Goal: Obtain resource: Obtain resource

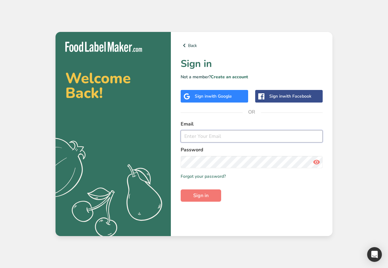
click at [205, 136] on input "email" at bounding box center [252, 136] width 142 height 12
paste input "admin@test.com"
type input "admin@test.com"
click at [199, 196] on span "Sign in" at bounding box center [200, 195] width 15 height 7
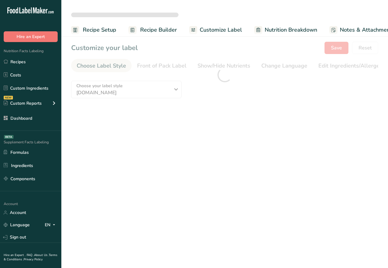
click at [102, 30] on span "Recipe Setup" at bounding box center [99, 30] width 33 height 8
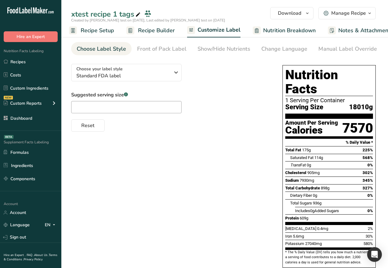
scroll to position [33, 0]
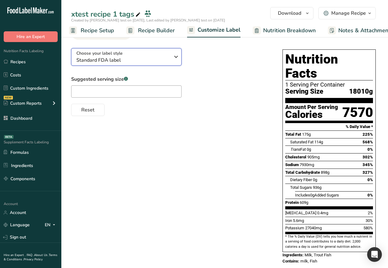
click at [103, 60] on span "Standard FDA label" at bounding box center [123, 59] width 94 height 7
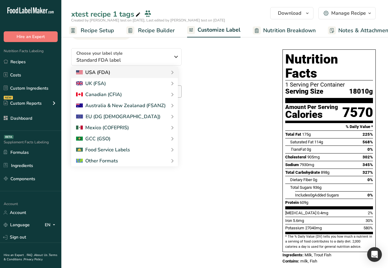
click at [87, 73] on div "USA (FDA)" at bounding box center [93, 72] width 34 height 7
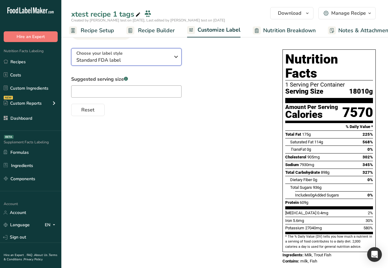
click at [174, 59] on icon "button" at bounding box center [175, 56] width 7 height 11
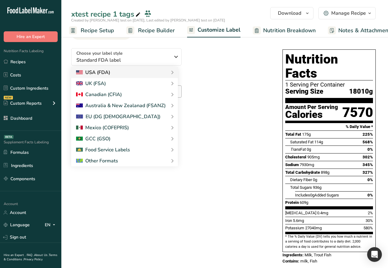
click at [0, 0] on div "Standard FDA label Tabular FDA label Linear FDA label Simplified FDA label Dual…" at bounding box center [0, 0] width 0 height 0
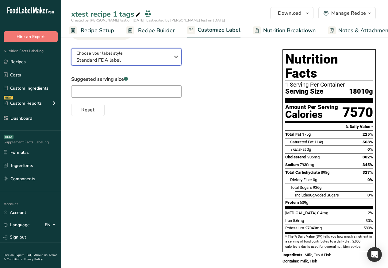
click at [174, 57] on icon "button" at bounding box center [175, 56] width 7 height 11
click at [87, 74] on div "USA (FDA)" at bounding box center [93, 72] width 34 height 7
click at [174, 58] on icon "button" at bounding box center [175, 56] width 7 height 11
click at [0, 0] on div "Standard FDA label Tabular FDA label Linear FDA label Simplified FDA label Dual…" at bounding box center [0, 0] width 0 height 0
click at [174, 58] on icon "button" at bounding box center [175, 56] width 7 height 11
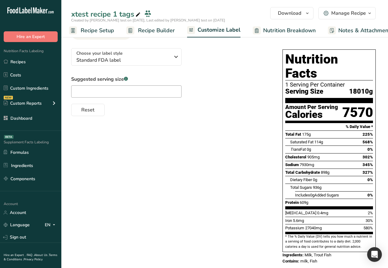
click at [0, 0] on div "USA (FDA)" at bounding box center [0, 0] width 0 height 0
click at [174, 57] on icon "button" at bounding box center [175, 56] width 7 height 11
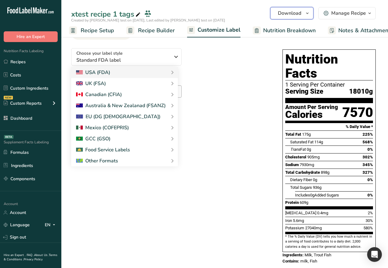
click at [278, 13] on button "Download" at bounding box center [291, 13] width 43 height 12
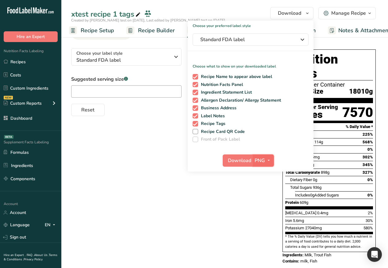
click at [272, 159] on span "button" at bounding box center [268, 160] width 7 height 7
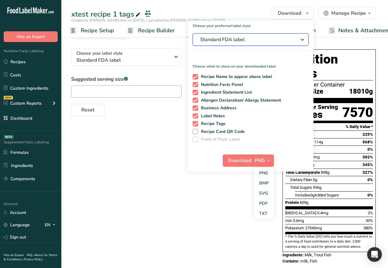
click at [304, 39] on icon "button" at bounding box center [302, 39] width 7 height 11
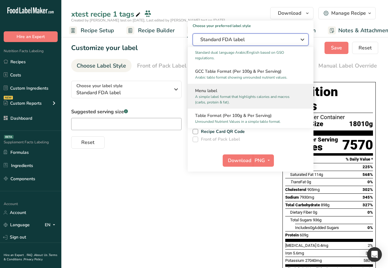
scroll to position [461, 0]
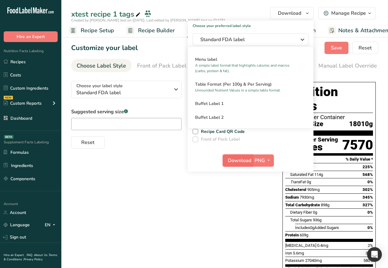
click at [232, 159] on span "Download" at bounding box center [239, 160] width 23 height 7
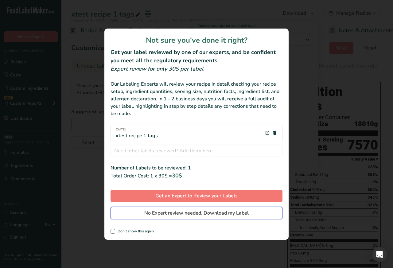
click at [163, 209] on span "No Expert review needed. Download my Label" at bounding box center [196, 212] width 104 height 7
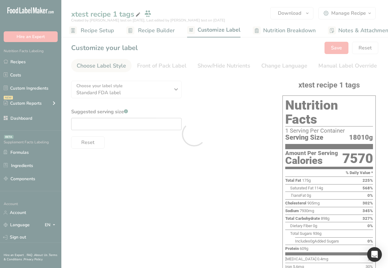
scroll to position [0, 0]
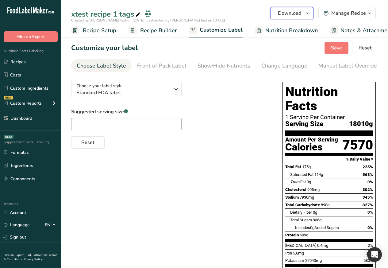
click at [284, 13] on span "Download" at bounding box center [289, 13] width 23 height 7
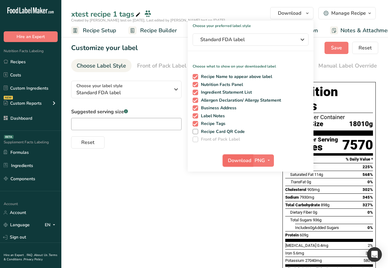
click at [236, 159] on span "Download" at bounding box center [239, 160] width 23 height 7
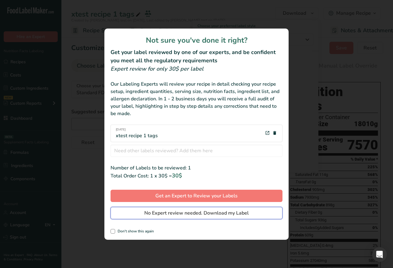
click at [168, 212] on span "No Expert review needed. Download my Label" at bounding box center [196, 212] width 104 height 7
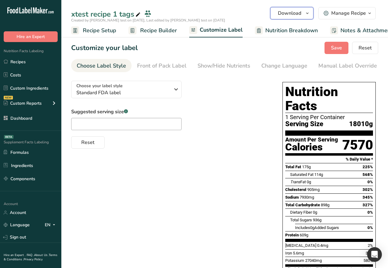
click at [286, 12] on span "Download" at bounding box center [289, 13] width 23 height 7
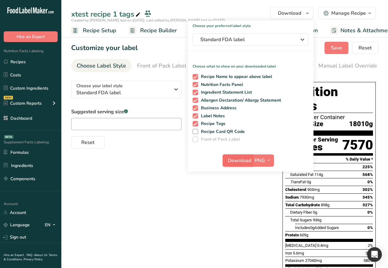
click at [240, 160] on span "Download" at bounding box center [239, 160] width 23 height 7
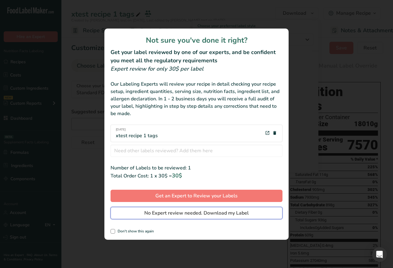
click at [180, 213] on span "No Expert review needed. Download my Label" at bounding box center [196, 212] width 104 height 7
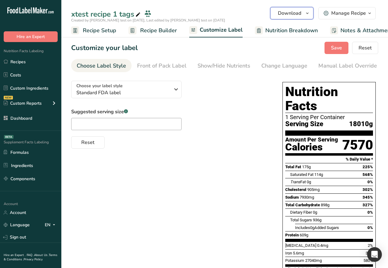
click at [286, 12] on span "Download" at bounding box center [289, 13] width 23 height 7
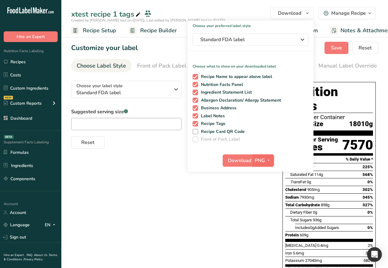
click at [270, 160] on icon "button" at bounding box center [268, 160] width 5 height 8
click at [263, 203] on link "PDF" at bounding box center [264, 203] width 20 height 10
click at [240, 161] on span "Download" at bounding box center [239, 160] width 23 height 7
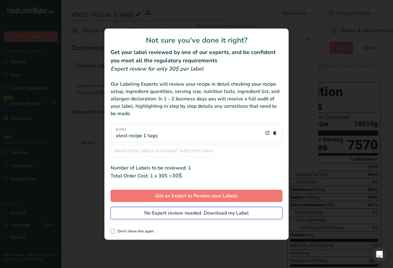
click at [181, 213] on span "No Expert review needed. Download my Label" at bounding box center [196, 212] width 104 height 7
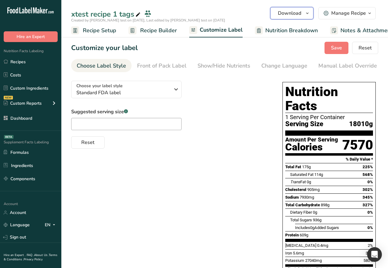
click at [285, 13] on span "Download" at bounding box center [289, 13] width 23 height 7
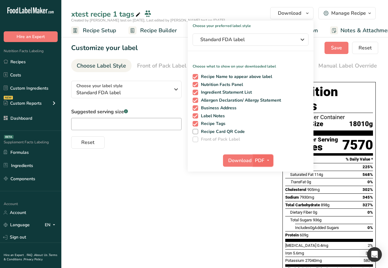
click at [271, 159] on span "button" at bounding box center [267, 160] width 7 height 7
click at [263, 195] on link "SVG" at bounding box center [264, 193] width 20 height 10
click at [241, 160] on span "Download" at bounding box center [239, 160] width 23 height 7
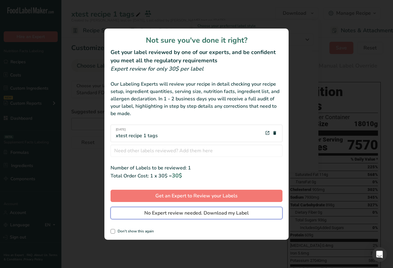
click at [176, 213] on span "No Expert review needed. Download my Label" at bounding box center [196, 212] width 104 height 7
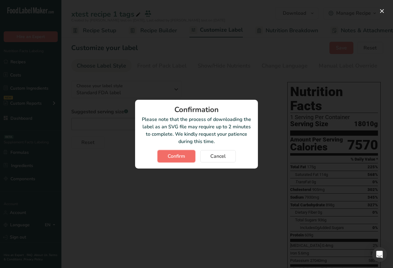
click at [166, 155] on button "Confirm" at bounding box center [176, 156] width 38 height 12
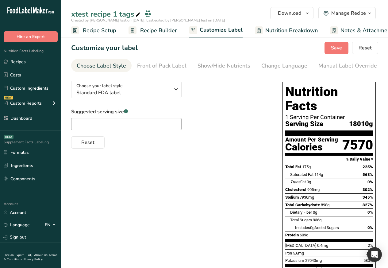
click at [181, 132] on div "Suggested serving size .a-a{fill:#347362;}.b-a{fill:#fff;} Reset" at bounding box center [170, 128] width 199 height 40
click at [287, 13] on span "Download" at bounding box center [289, 13] width 23 height 7
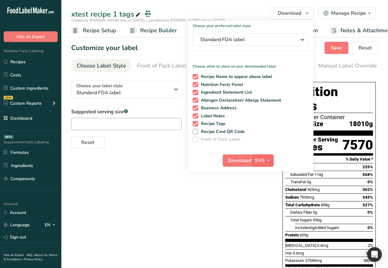
click at [270, 160] on icon "button" at bounding box center [268, 160] width 5 height 8
click at [263, 182] on link "BMP" at bounding box center [264, 183] width 20 height 10
click at [240, 159] on span "Download" at bounding box center [239, 160] width 23 height 7
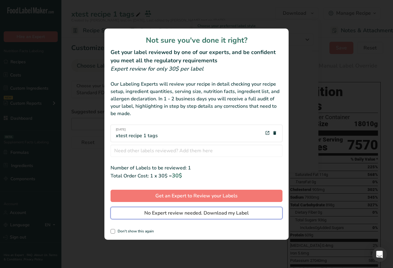
click at [174, 213] on span "No Expert review needed. Download my Label" at bounding box center [196, 212] width 104 height 7
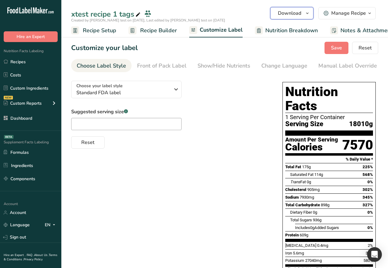
click at [285, 13] on span "Download" at bounding box center [289, 13] width 23 height 7
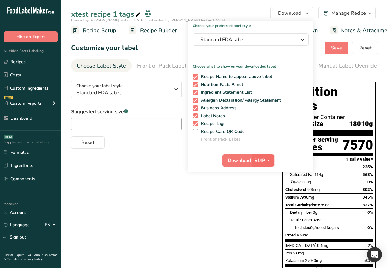
click at [271, 160] on icon "button" at bounding box center [268, 160] width 5 height 8
click at [263, 214] on link "TXT" at bounding box center [264, 213] width 20 height 10
checkbox input "false"
checkbox input "true"
click at [240, 160] on span "Download" at bounding box center [239, 160] width 23 height 7
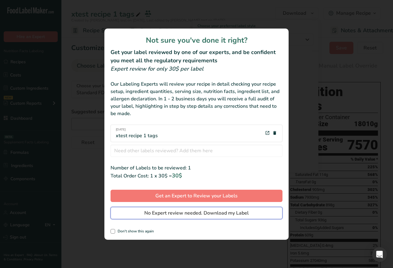
click at [175, 213] on span "No Expert review needed. Download my Label" at bounding box center [196, 212] width 104 height 7
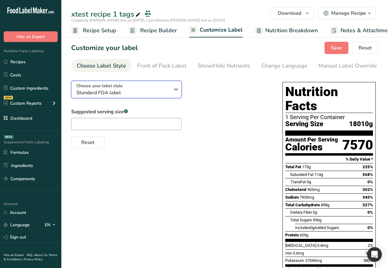
click at [172, 95] on icon "button" at bounding box center [175, 89] width 7 height 11
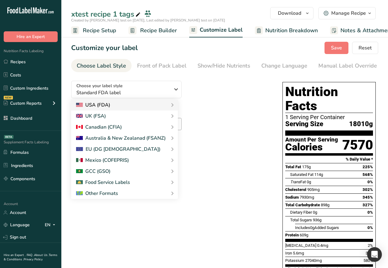
click at [171, 106] on icon at bounding box center [172, 104] width 7 height 11
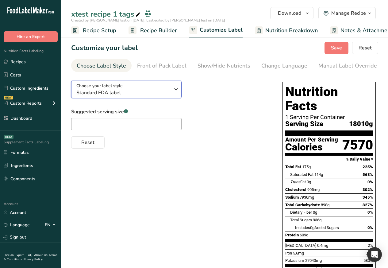
click at [172, 95] on icon "button" at bounding box center [175, 89] width 7 height 11
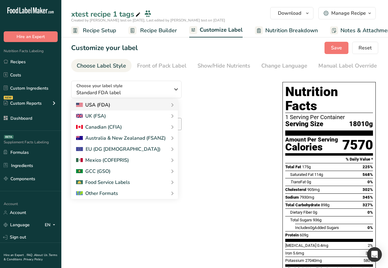
click at [0, 0] on div "Standard FDA label Tabular FDA label Linear FDA label Simplified FDA label Dual…" at bounding box center [0, 0] width 0 height 0
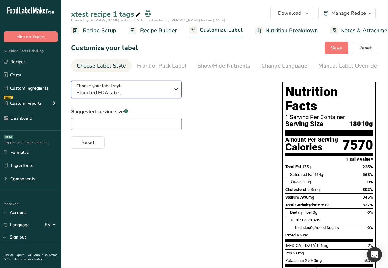
click at [172, 95] on icon "button" at bounding box center [175, 89] width 7 height 11
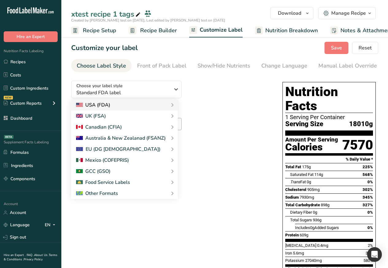
click at [163, 107] on div "USA (FDA)" at bounding box center [124, 104] width 97 height 7
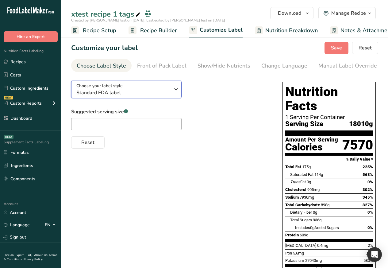
click at [173, 94] on icon "button" at bounding box center [175, 89] width 7 height 11
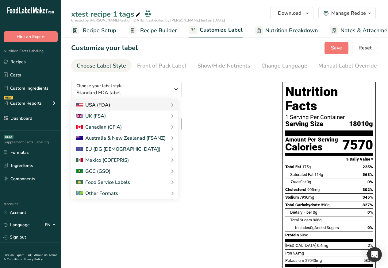
click at [165, 107] on div "USA (FDA)" at bounding box center [124, 104] width 97 height 7
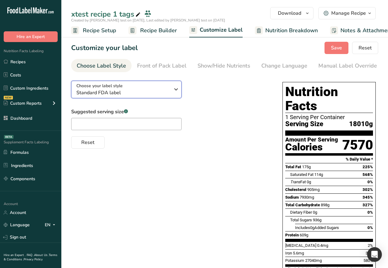
click at [172, 95] on icon "button" at bounding box center [175, 89] width 7 height 11
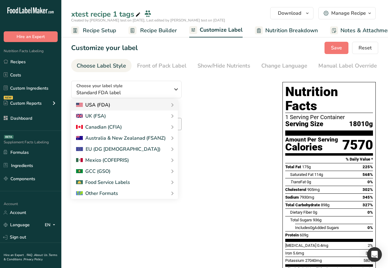
click at [171, 107] on icon at bounding box center [172, 104] width 7 height 11
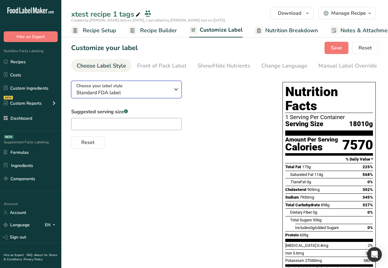
click at [172, 95] on icon "button" at bounding box center [175, 89] width 7 height 11
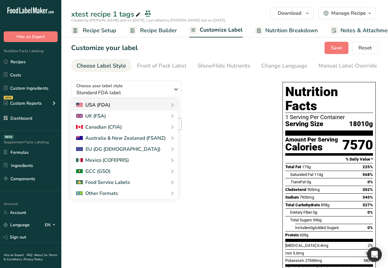
click at [0, 0] on div "Standard FDA label Tabular FDA label Linear FDA label Simplified FDA label Dual…" at bounding box center [0, 0] width 0 height 0
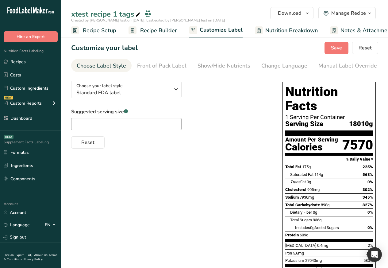
click at [89, 106] on div "Choose your label style Standard FDA label USA (FDA) Standard FDA label Tabular…" at bounding box center [170, 112] width 199 height 73
click at [173, 95] on icon "button" at bounding box center [175, 89] width 7 height 11
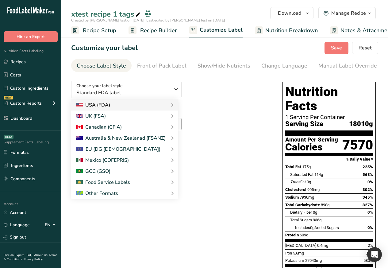
click at [0, 0] on div "Standard FDA label Tabular FDA label Linear FDA label Simplified FDA label Dual…" at bounding box center [0, 0] width 0 height 0
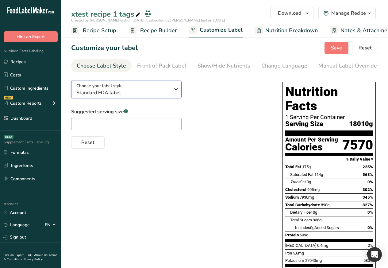
click at [172, 95] on icon "button" at bounding box center [175, 89] width 7 height 11
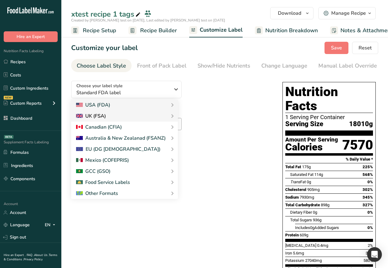
click at [89, 117] on div "UK (FSA)" at bounding box center [91, 115] width 30 height 7
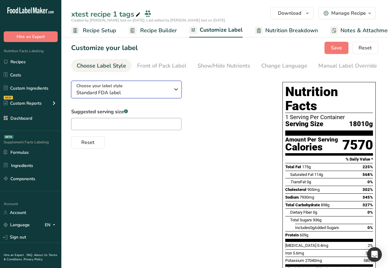
click at [172, 95] on icon "button" at bounding box center [175, 89] width 7 height 11
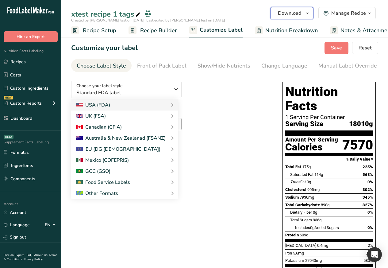
click at [287, 13] on span "Download" at bounding box center [289, 13] width 23 height 7
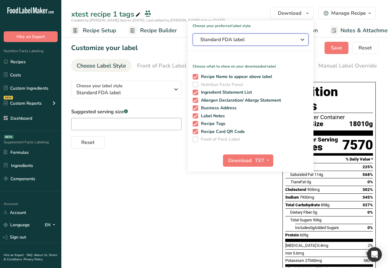
click at [226, 40] on span "Standard FDA label" at bounding box center [246, 39] width 92 height 7
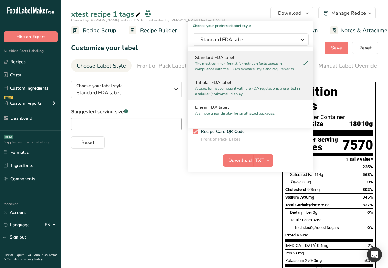
click at [212, 81] on h2 "Tabular FDA label" at bounding box center [250, 82] width 111 height 6
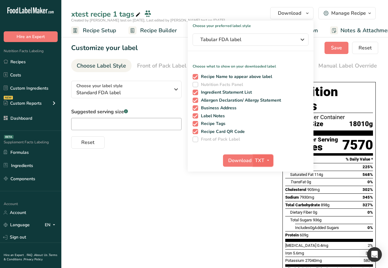
click at [265, 160] on span "button" at bounding box center [267, 160] width 7 height 7
click at [261, 174] on link "PNG" at bounding box center [264, 173] width 20 height 10
click at [238, 160] on span "Download" at bounding box center [239, 160] width 23 height 7
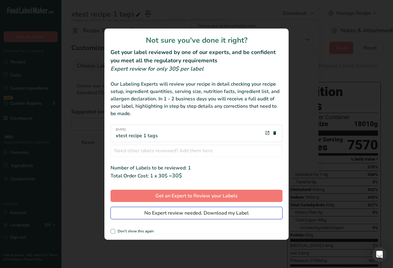
click at [135, 213] on button "No Expert review needed. Download my Label" at bounding box center [196, 213] width 172 height 12
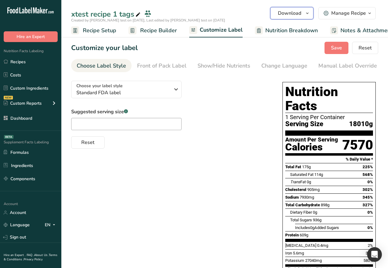
click at [280, 12] on span "Download" at bounding box center [289, 13] width 23 height 7
click at [0, 0] on span "Standard FDA label" at bounding box center [0, 0] width 0 height 0
click at [0, 0] on h2 "Tabular FDA label" at bounding box center [0, 0] width 0 height 0
click at [0, 0] on span "button" at bounding box center [0, 0] width 0 height 0
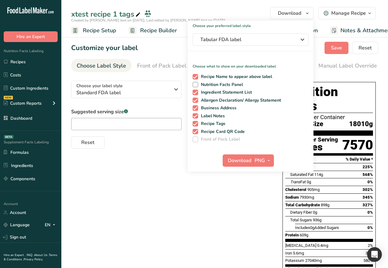
click at [261, 192] on link "SVG" at bounding box center [264, 193] width 20 height 10
click at [239, 160] on span "Download" at bounding box center [239, 160] width 23 height 7
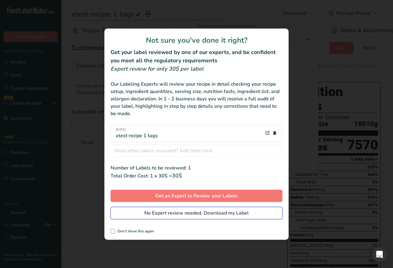
click at [151, 214] on span "No Expert review needed. Download my Label" at bounding box center [196, 212] width 104 height 7
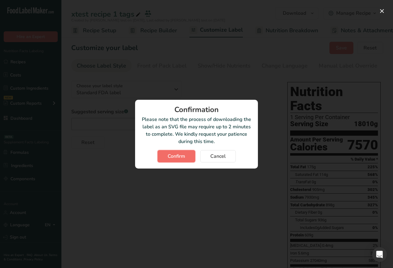
click at [165, 155] on button "Confirm" at bounding box center [176, 156] width 38 height 12
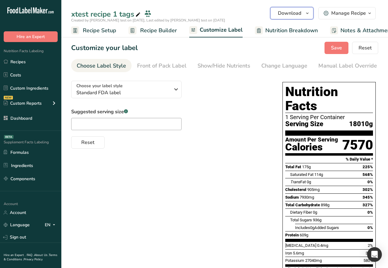
click at [280, 12] on span "Download" at bounding box center [289, 13] width 23 height 7
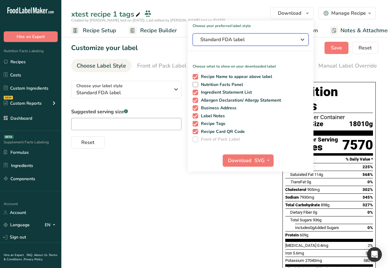
click at [227, 40] on span "Standard FDA label" at bounding box center [246, 39] width 92 height 7
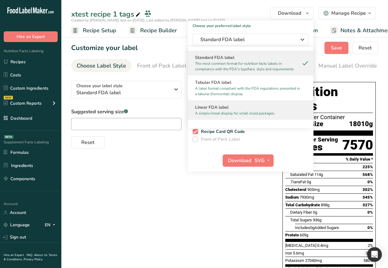
click at [213, 107] on h2 "Linear FDA label" at bounding box center [250, 107] width 111 height 6
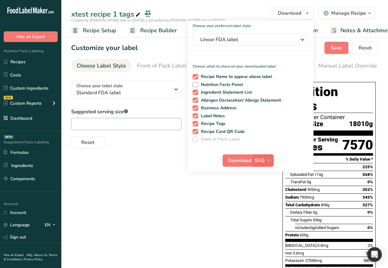
click at [264, 160] on span "SVG" at bounding box center [260, 160] width 10 height 7
click at [262, 204] on link "PDF" at bounding box center [264, 203] width 20 height 10
click at [238, 160] on span "Download" at bounding box center [239, 160] width 23 height 7
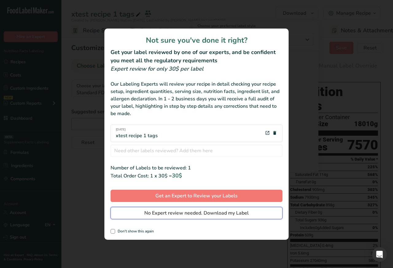
click at [140, 213] on button "No Expert review needed. Download my Label" at bounding box center [196, 213] width 172 height 12
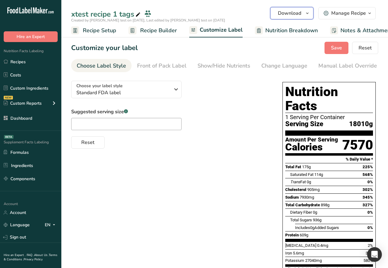
click at [280, 13] on span "Download" at bounding box center [289, 13] width 23 height 7
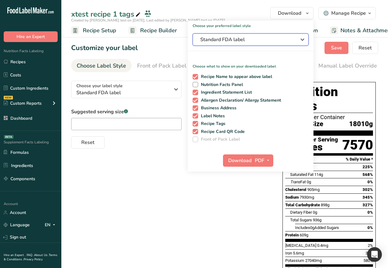
click at [227, 40] on span "Standard FDA label" at bounding box center [246, 39] width 92 height 7
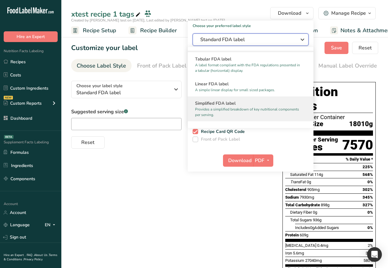
scroll to position [184, 0]
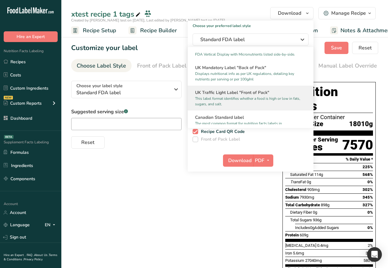
click at [217, 96] on h2 "UK Traffic Light Label "Front of Pack"" at bounding box center [250, 92] width 111 height 6
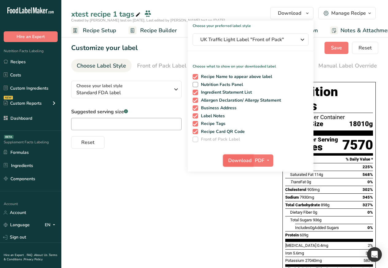
click at [238, 160] on span "Download" at bounding box center [239, 160] width 23 height 7
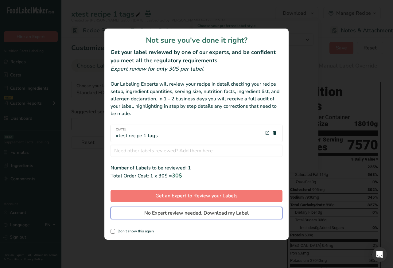
click at [135, 214] on button "No Expert review needed. Download my Label" at bounding box center [196, 213] width 172 height 12
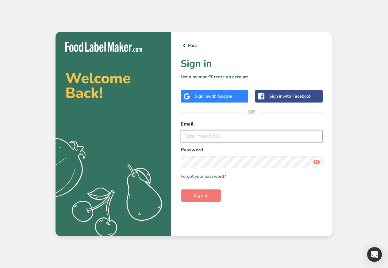
click at [202, 138] on input "email" at bounding box center [252, 136] width 142 height 12
paste input "[EMAIL_ADDRESS][DOMAIN_NAME]"
type input "[EMAIL_ADDRESS][DOMAIN_NAME]"
click at [195, 198] on span "Sign in" at bounding box center [200, 195] width 15 height 7
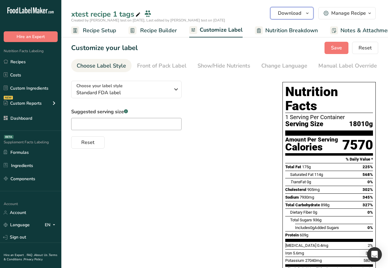
click at [282, 12] on span "Download" at bounding box center [289, 13] width 23 height 7
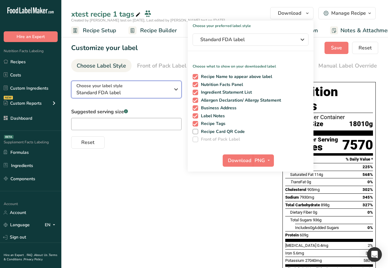
click at [102, 93] on span "Standard FDA label" at bounding box center [123, 92] width 94 height 7
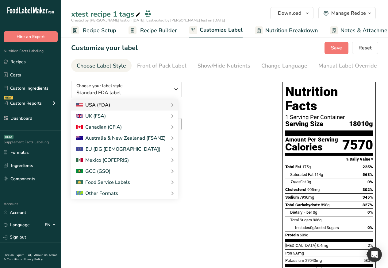
click at [88, 106] on div "USA (FDA)" at bounding box center [93, 104] width 34 height 7
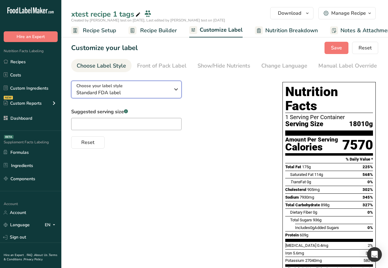
click at [126, 93] on span "Standard FDA label" at bounding box center [123, 92] width 94 height 7
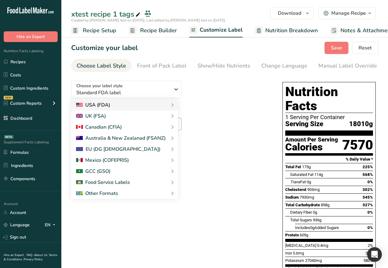
click at [0, 0] on div "Standard FDA label Tabular FDA label Linear FDA label Simplified FDA label Dual…" at bounding box center [0, 0] width 0 height 0
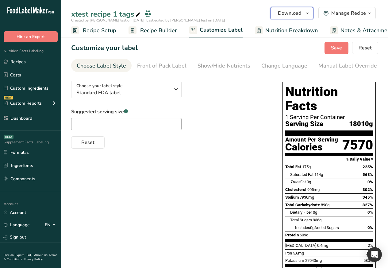
click at [283, 12] on span "Download" at bounding box center [289, 13] width 23 height 7
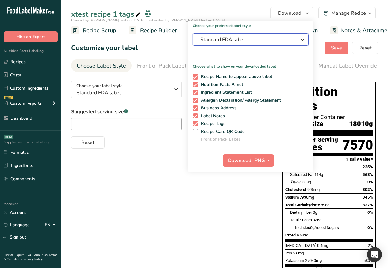
click at [253, 40] on span "Standard FDA label" at bounding box center [246, 39] width 92 height 7
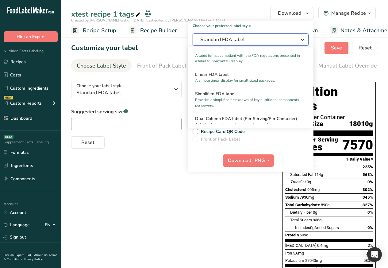
scroll to position [184, 0]
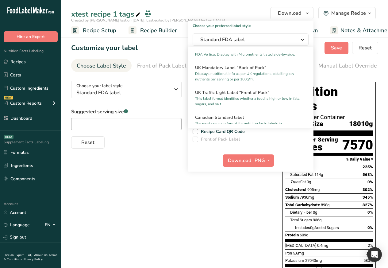
click at [181, 9] on div "xtest recipe 1 tags" at bounding box center [224, 14] width 327 height 11
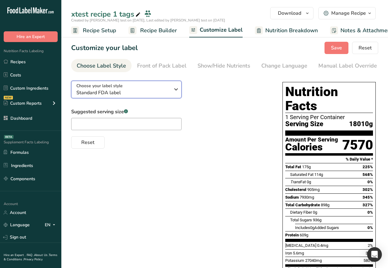
click at [126, 94] on span "Standard FDA label" at bounding box center [123, 92] width 94 height 7
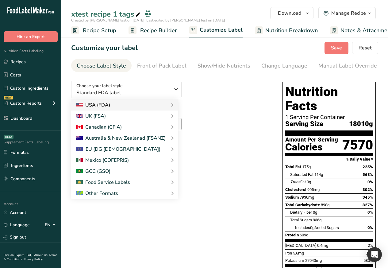
click at [88, 106] on div "USA (FDA)" at bounding box center [93, 104] width 34 height 7
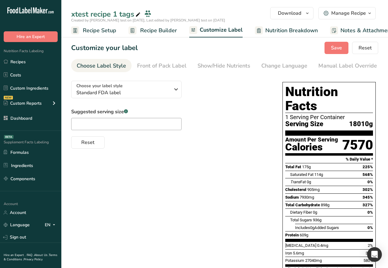
click at [171, 107] on div "Choose your label style Standard FDA label USA (FDA) Standard FDA label Tabular…" at bounding box center [170, 112] width 199 height 73
click at [126, 94] on span "Standard FDA label" at bounding box center [123, 92] width 94 height 7
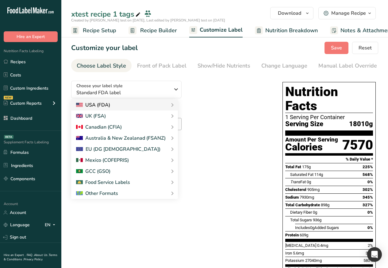
click at [169, 106] on icon at bounding box center [172, 104] width 7 height 11
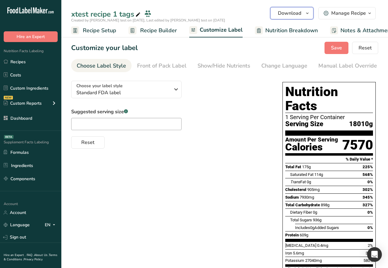
click at [283, 12] on span "Download" at bounding box center [289, 13] width 23 height 7
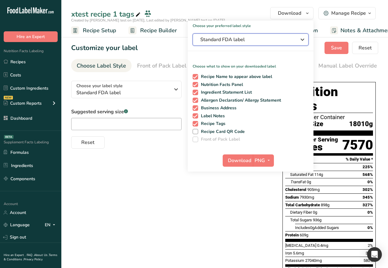
click at [253, 39] on span "Standard FDA label" at bounding box center [246, 39] width 92 height 7
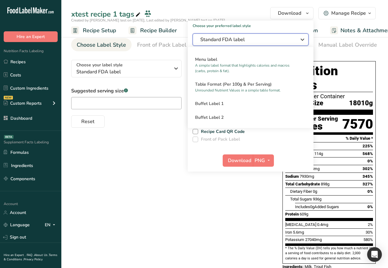
scroll to position [33, 0]
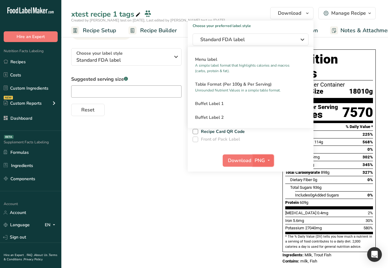
click at [270, 160] on icon "button" at bounding box center [268, 160] width 5 height 8
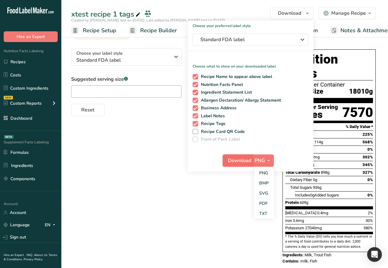
click at [238, 160] on span "Download" at bounding box center [239, 160] width 23 height 7
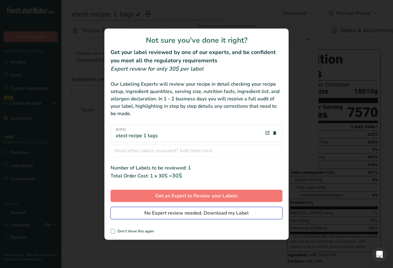
click at [161, 209] on span "No Expert review needed. Download my Label" at bounding box center [196, 212] width 104 height 7
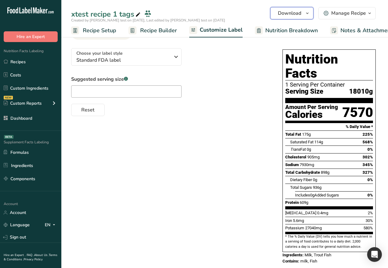
click at [284, 13] on span "Download" at bounding box center [289, 13] width 23 height 7
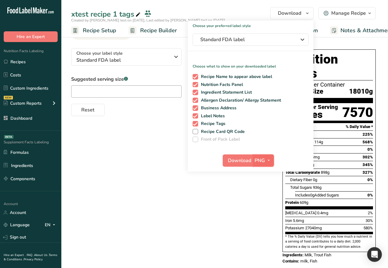
click at [271, 160] on icon "button" at bounding box center [268, 160] width 5 height 8
click at [263, 204] on link "PDF" at bounding box center [264, 203] width 20 height 10
click at [240, 160] on span "Download" at bounding box center [239, 160] width 23 height 7
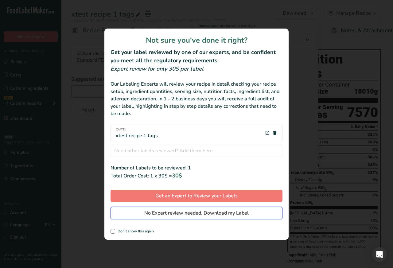
click at [154, 213] on span "No Expert review needed. Download my Label" at bounding box center [196, 212] width 104 height 7
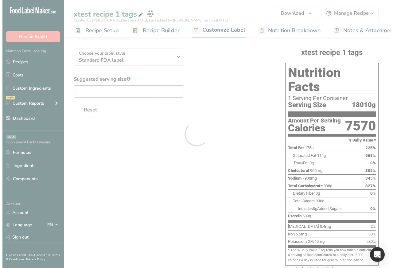
scroll to position [0, 0]
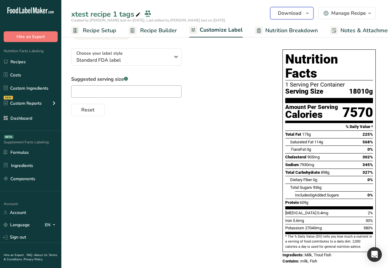
click at [283, 12] on span "Download" at bounding box center [289, 13] width 23 height 7
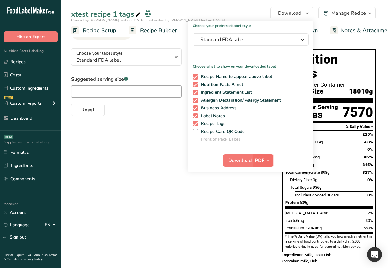
click at [270, 160] on icon "button" at bounding box center [268, 160] width 5 height 8
click at [261, 215] on link "TXT" at bounding box center [264, 213] width 20 height 10
checkbox input "false"
checkbox input "true"
click at [238, 160] on span "Download" at bounding box center [239, 160] width 23 height 7
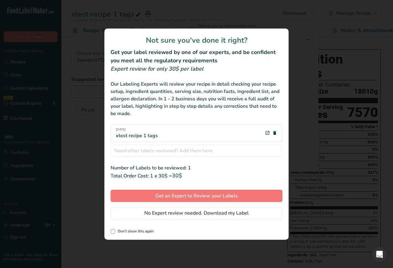
click at [112, 231] on span "review labels modal" at bounding box center [112, 231] width 5 height 5
click at [112, 231] on input "Don't show this again" at bounding box center [112, 231] width 4 height 4
checkbox input "true"
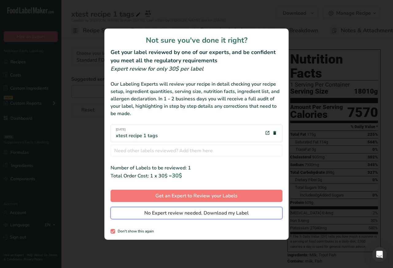
click at [161, 213] on span "No Expert review needed. Download my Label" at bounding box center [196, 212] width 104 height 7
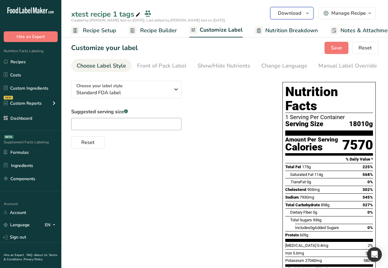
click at [284, 12] on span "Download" at bounding box center [289, 13] width 23 height 7
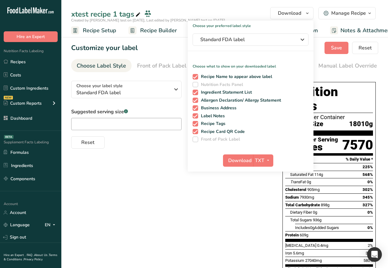
click at [274, 159] on div "Download TXT PNG BMP SVG PDF TXT" at bounding box center [251, 162] width 126 height 20
click at [265, 159] on span "button" at bounding box center [267, 160] width 7 height 7
click at [263, 171] on link "PNG" at bounding box center [264, 173] width 20 height 10
click at [238, 159] on span "Download" at bounding box center [239, 160] width 23 height 7
click at [270, 159] on icon "button" at bounding box center [268, 160] width 5 height 8
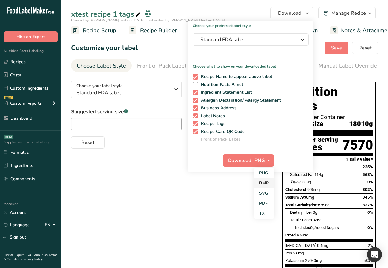
click at [263, 183] on link "BMP" at bounding box center [264, 183] width 20 height 10
click at [241, 160] on span "Download" at bounding box center [239, 160] width 23 height 7
click at [270, 159] on icon "button" at bounding box center [268, 160] width 5 height 8
click at [263, 203] on link "PDF" at bounding box center [264, 203] width 20 height 10
click at [241, 160] on span "Download" at bounding box center [239, 160] width 23 height 7
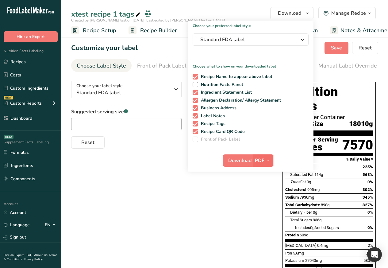
click at [271, 159] on icon "button" at bounding box center [268, 160] width 5 height 8
click at [262, 214] on link "TXT" at bounding box center [264, 213] width 20 height 10
click at [239, 160] on span "Download" at bounding box center [239, 160] width 23 height 7
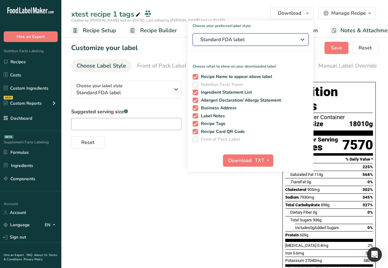
click at [300, 40] on icon "button" at bounding box center [302, 39] width 7 height 11
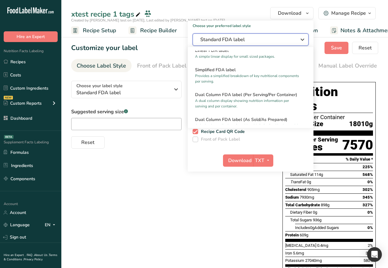
scroll to position [56, 0]
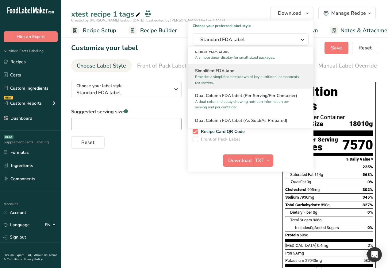
click at [216, 69] on h2 "Simplified FDA label" at bounding box center [250, 70] width 111 height 6
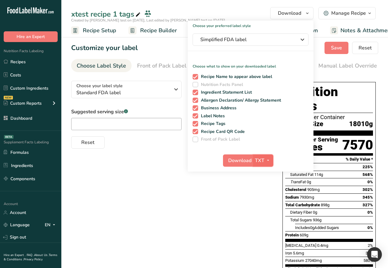
click at [271, 159] on icon "button" at bounding box center [268, 160] width 5 height 8
click at [262, 174] on link "PNG" at bounding box center [264, 173] width 20 height 10
click at [241, 160] on span "Download" at bounding box center [239, 160] width 23 height 7
click at [384, 8] on div "xtest recipe 1 tags Download Choose your preferred label style Standard FDA lab…" at bounding box center [224, 18] width 327 height 37
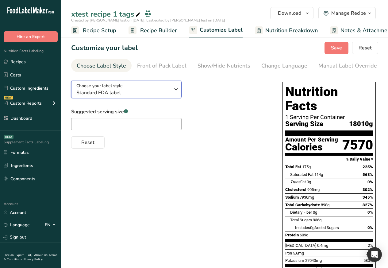
click at [172, 95] on div "Choose your label style Standard FDA label" at bounding box center [125, 90] width 98 height 14
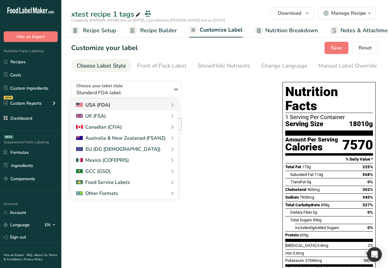
click at [0, 0] on div "Standard FDA label Tabular FDA label Linear FDA label Simplified FDA label Dual…" at bounding box center [0, 0] width 0 height 0
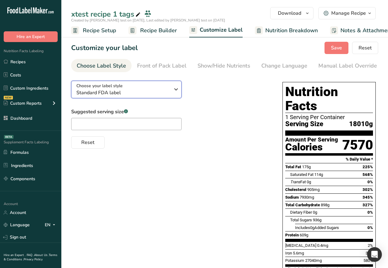
click at [179, 95] on icon "button" at bounding box center [175, 89] width 7 height 11
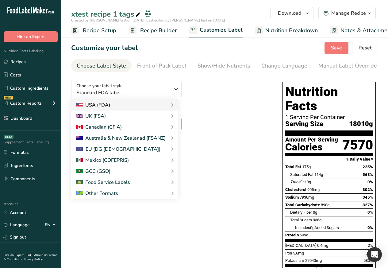
click at [171, 107] on icon at bounding box center [172, 104] width 7 height 11
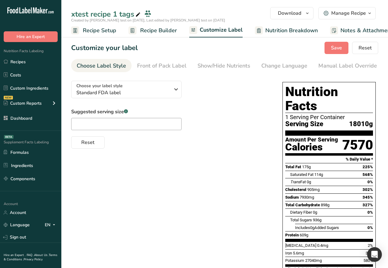
click at [171, 106] on div "Choose your label style Standard FDA label USA (FDA) Standard FDA label Tabular…" at bounding box center [170, 112] width 199 height 73
click at [179, 95] on icon "button" at bounding box center [175, 89] width 7 height 11
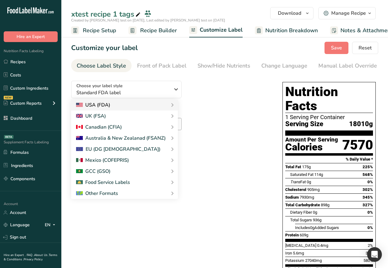
click at [165, 106] on div "USA (FDA)" at bounding box center [124, 104] width 97 height 7
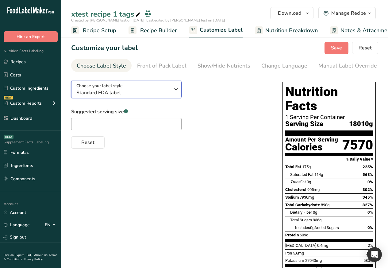
click at [179, 95] on icon "button" at bounding box center [175, 89] width 7 height 11
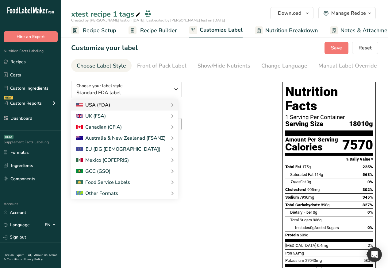
click at [96, 107] on div "USA (FDA)" at bounding box center [93, 104] width 34 height 7
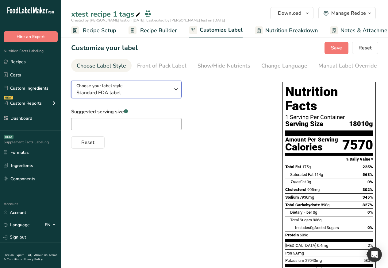
click at [179, 95] on icon "button" at bounding box center [175, 89] width 7 height 11
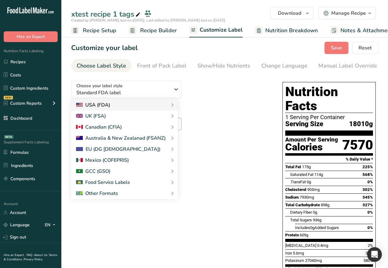
click at [164, 107] on div "USA (FDA)" at bounding box center [124, 104] width 97 height 7
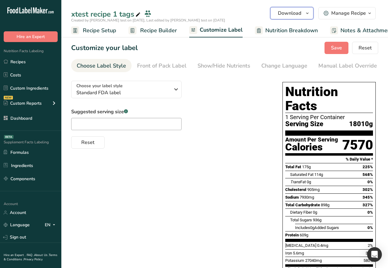
click at [285, 12] on span "Download" at bounding box center [289, 13] width 23 height 7
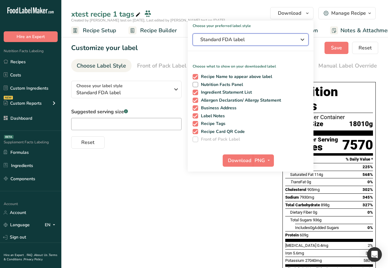
click at [300, 40] on icon "button" at bounding box center [302, 39] width 7 height 11
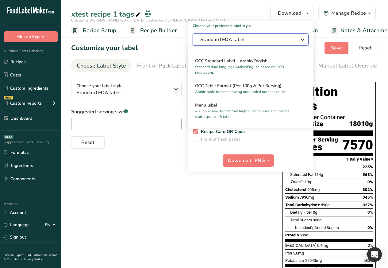
scroll to position [461, 0]
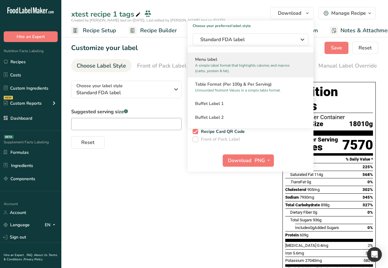
click at [202, 59] on h2 "Menu label" at bounding box center [250, 59] width 111 height 6
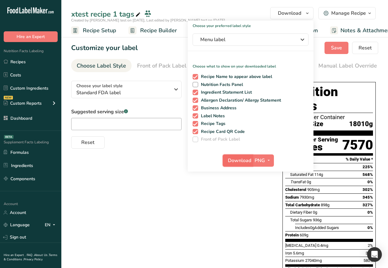
click at [236, 161] on span "Download" at bounding box center [239, 160] width 23 height 7
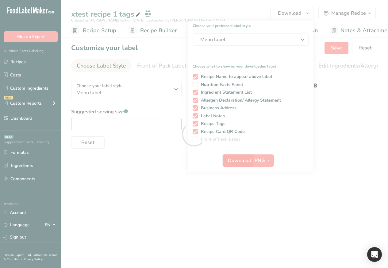
scroll to position [0, 0]
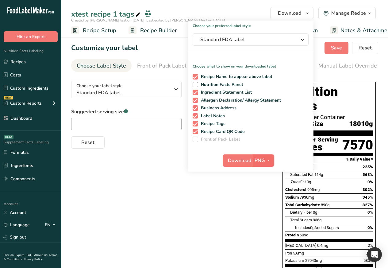
click at [271, 160] on icon "button" at bounding box center [268, 160] width 5 height 8
click at [263, 182] on link "BMP" at bounding box center [264, 183] width 20 height 10
click at [238, 160] on span "Download" at bounding box center [239, 160] width 23 height 7
